Goal: Entertainment & Leisure: Consume media (video, audio)

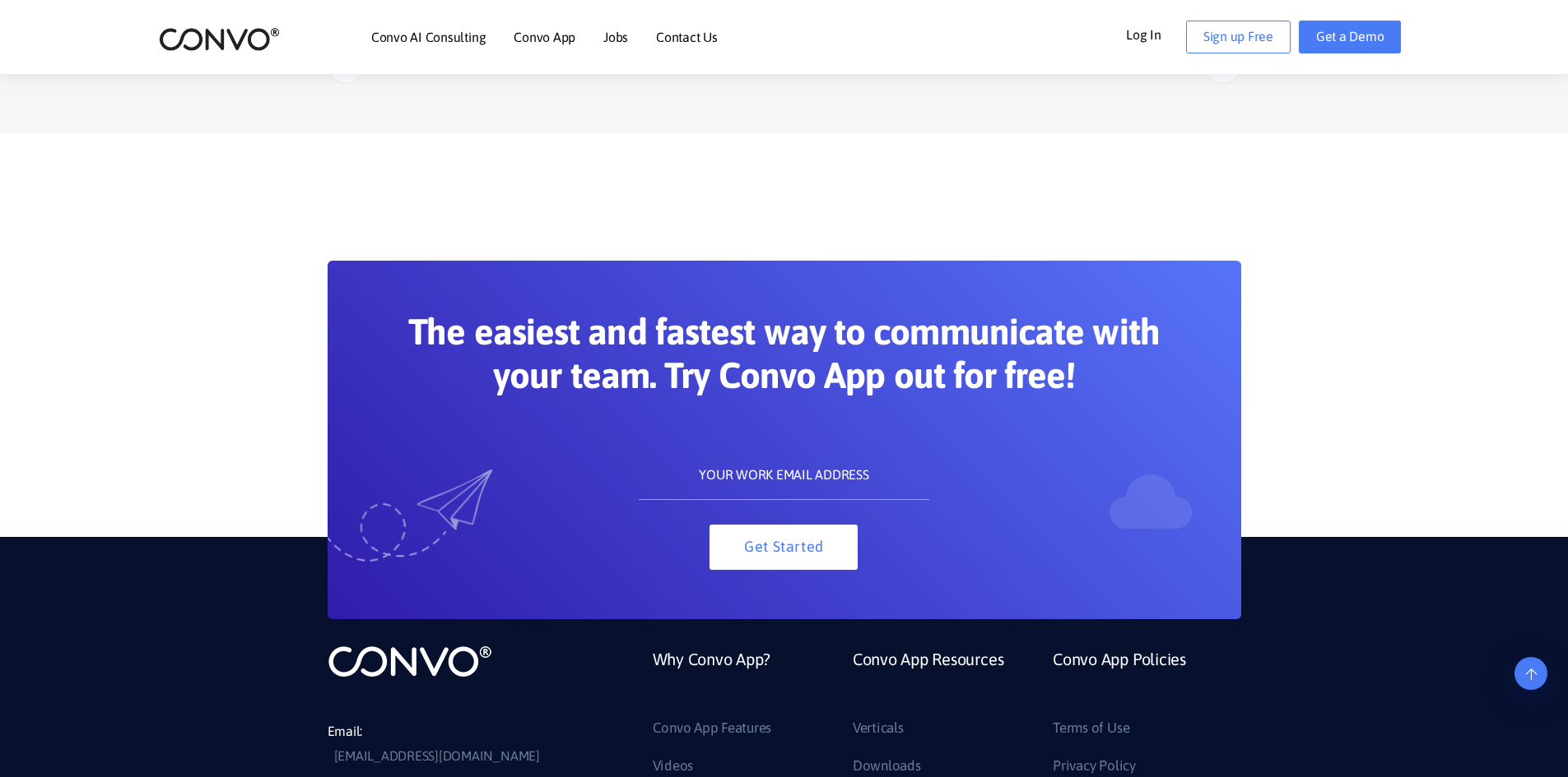
scroll to position [3373, 0]
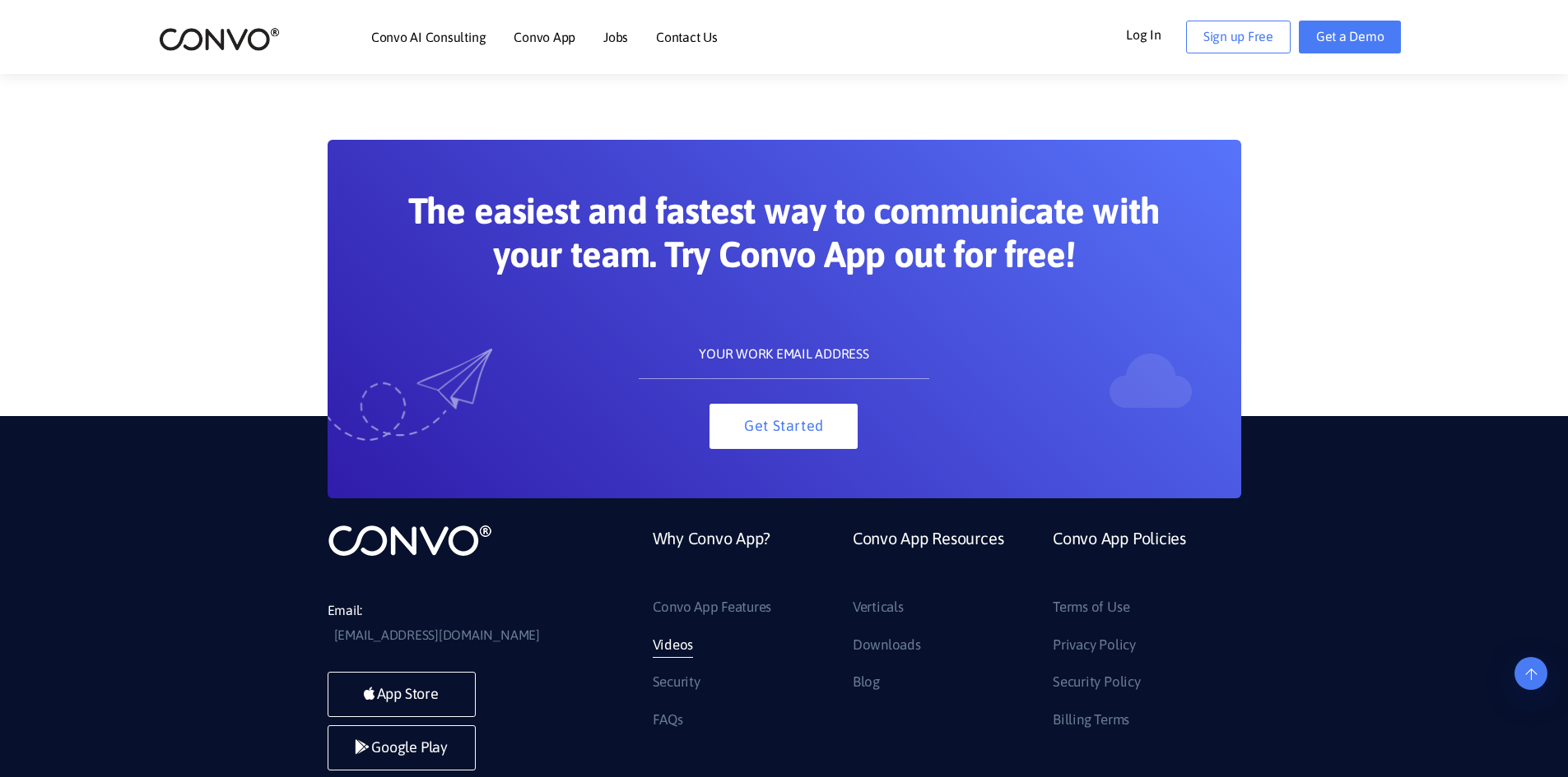
click at [684, 633] on link "Videos" at bounding box center [672, 646] width 41 height 26
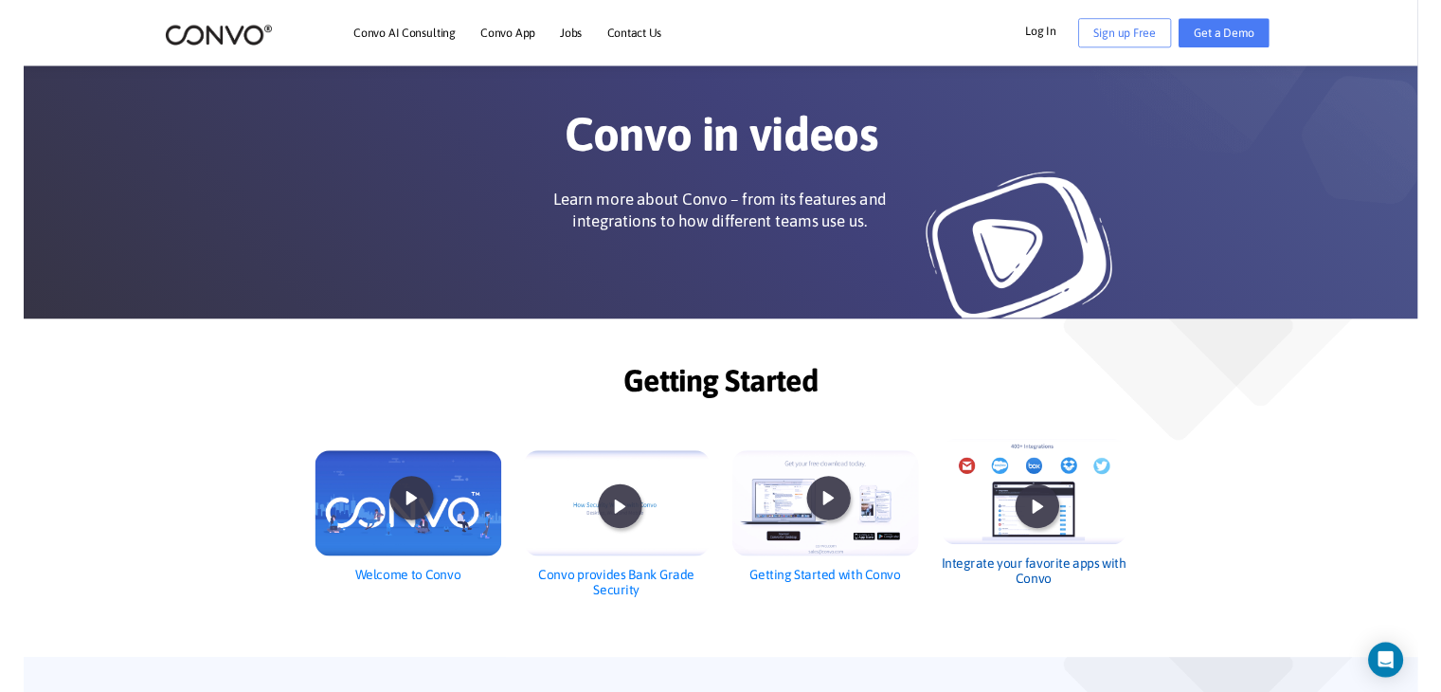
scroll to position [189, 0]
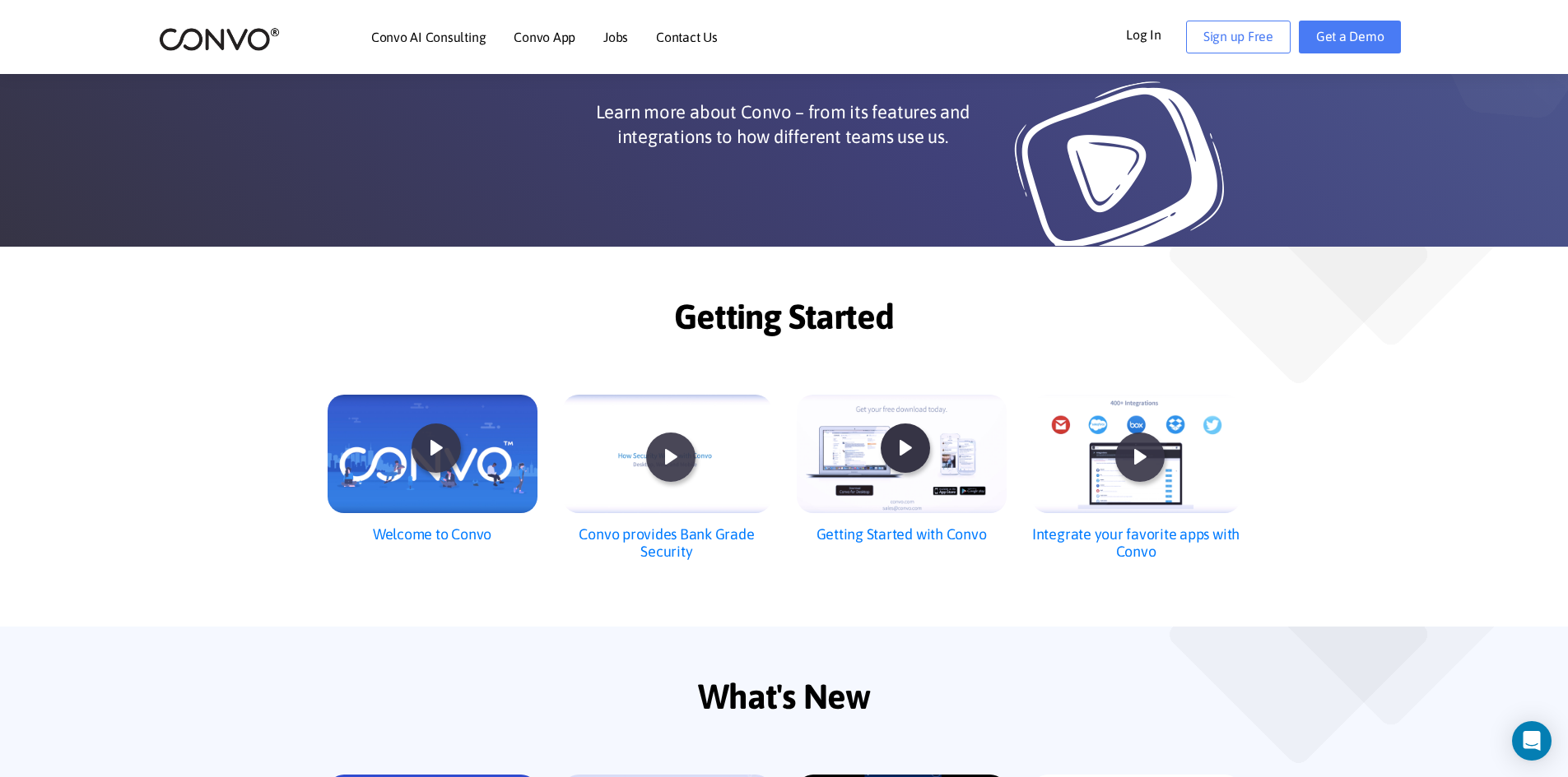
click at [894, 459] on icon at bounding box center [906, 448] width 43 height 43
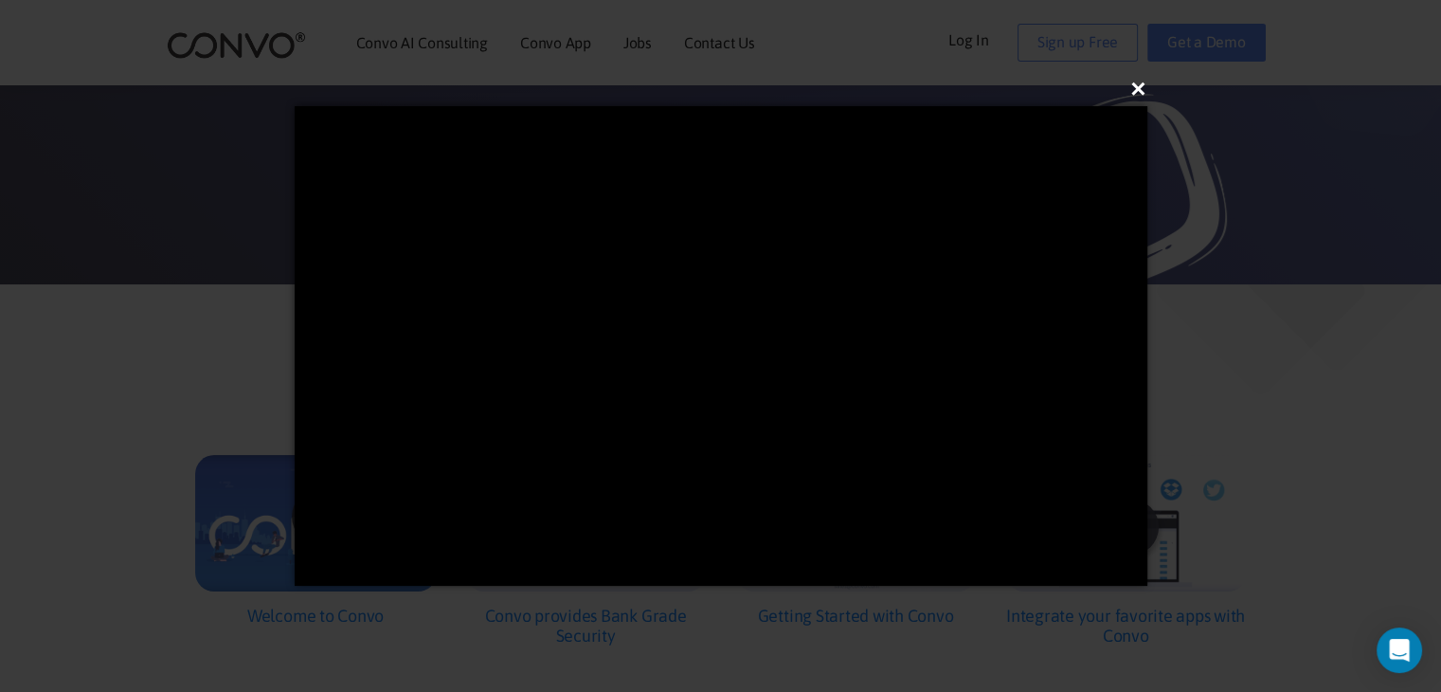
click at [1138, 85] on button "×" at bounding box center [726, 89] width 853 height 42
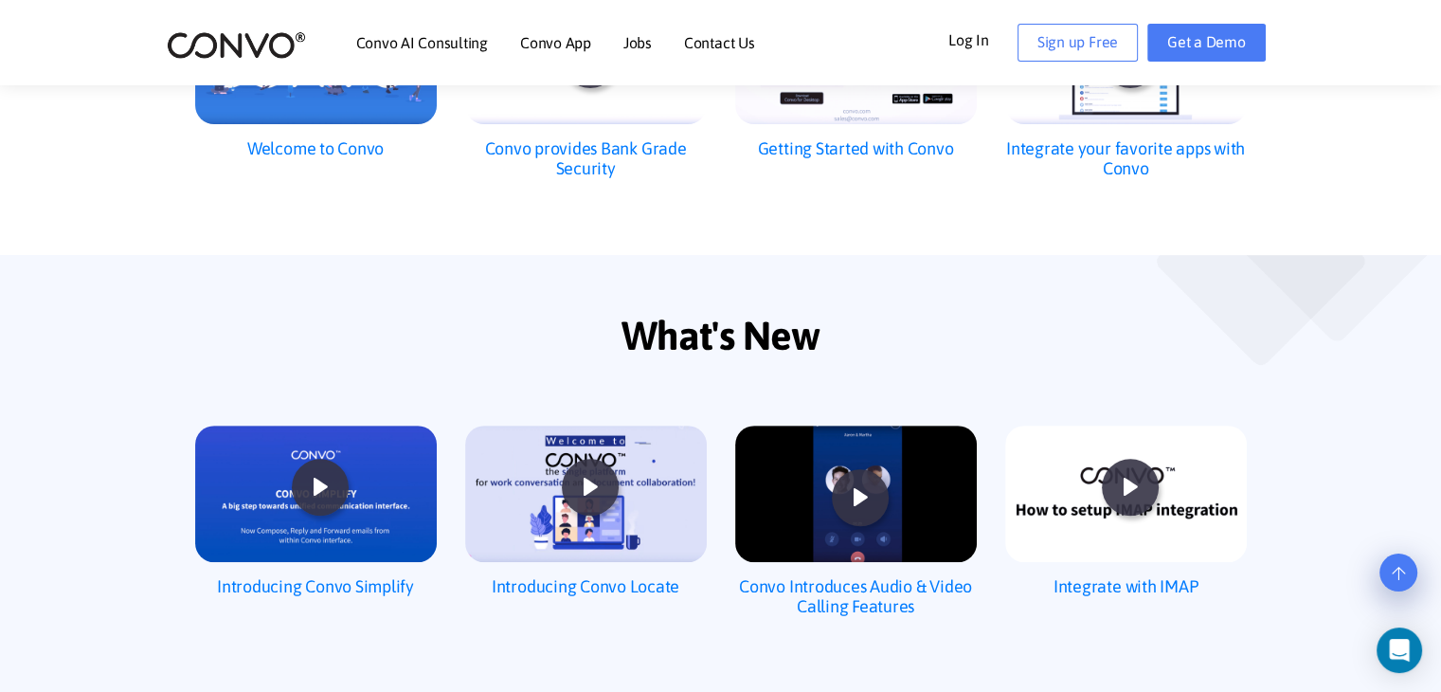
scroll to position [663, 0]
